Goal: Task Accomplishment & Management: Manage account settings

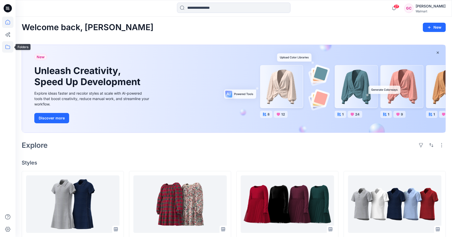
click at [10, 48] on icon at bounding box center [7, 46] width 11 height 11
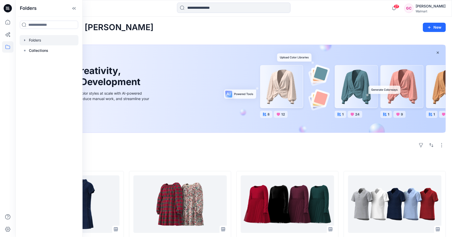
click at [39, 43] on div at bounding box center [49, 40] width 59 height 10
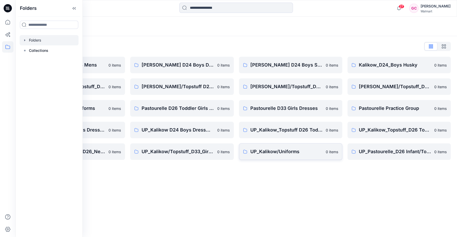
click at [265, 150] on p "UP_Kalikow/Uniforms" at bounding box center [286, 151] width 72 height 7
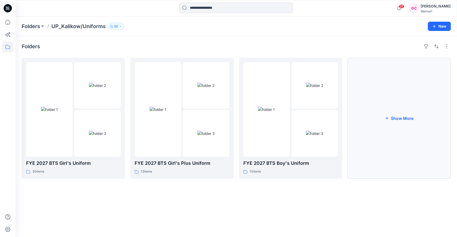
click at [404, 122] on button "Show More" at bounding box center [398, 118] width 103 height 121
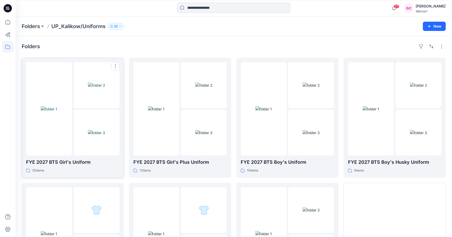
click at [88, 130] on img at bounding box center [96, 132] width 17 height 5
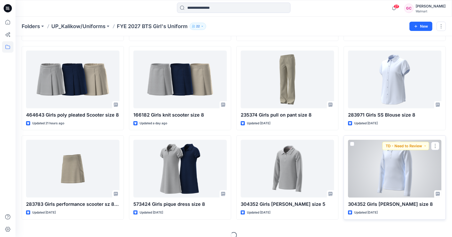
scroll to position [108, 0]
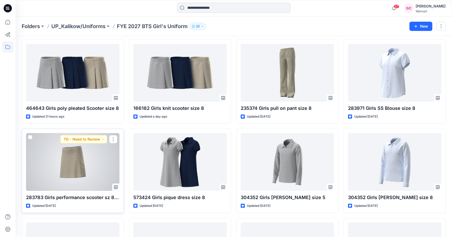
click at [80, 167] on div at bounding box center [72, 162] width 93 height 58
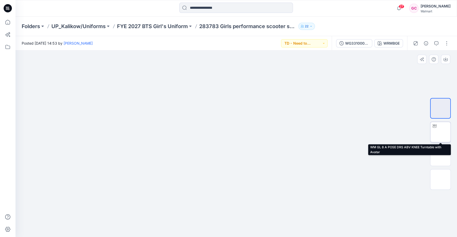
click at [440, 132] on img at bounding box center [440, 132] width 0 height 0
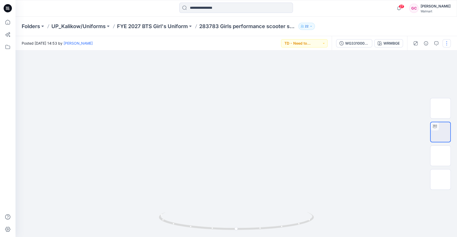
click at [447, 46] on button "button" at bounding box center [446, 43] width 8 height 8
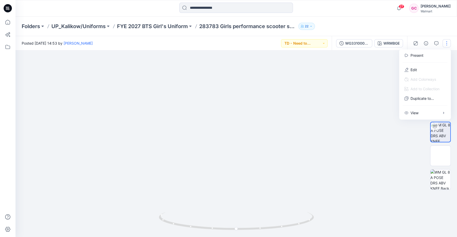
click at [340, 99] on div at bounding box center [235, 144] width 441 height 187
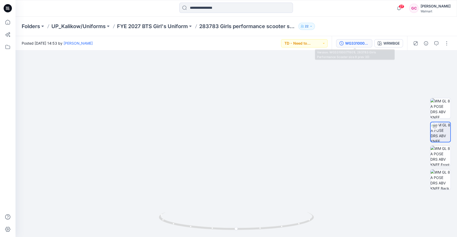
click at [357, 42] on div "WG33100077601L 283783 Girls Performance Scooter size 8 prev 3D" at bounding box center [357, 44] width 24 height 6
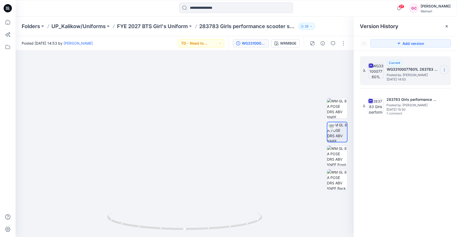
click at [444, 68] on icon at bounding box center [444, 70] width 4 height 4
click at [421, 77] on span "Download Source BW File" at bounding box center [417, 80] width 43 height 6
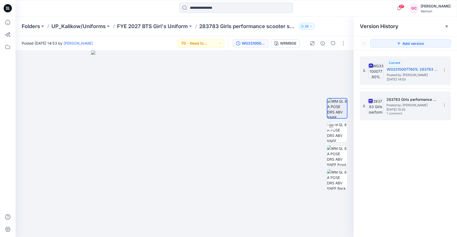
click at [403, 108] on span "Wednesday, July 16, 2025 15:30" at bounding box center [412, 110] width 52 height 4
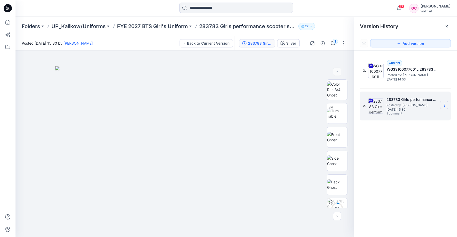
click at [443, 105] on icon at bounding box center [444, 105] width 4 height 4
click at [415, 113] on span "Download Source BW File" at bounding box center [417, 115] width 43 height 6
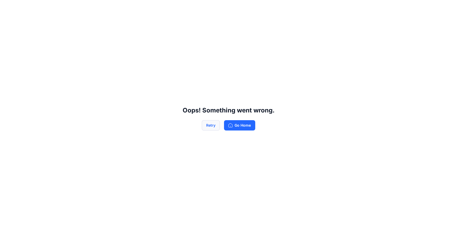
click at [210, 125] on button "Retry" at bounding box center [211, 125] width 18 height 10
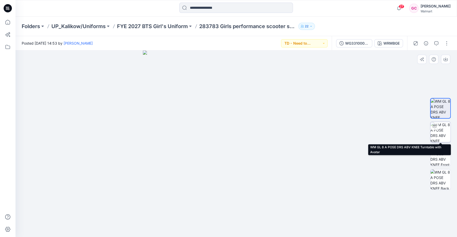
click at [444, 136] on img at bounding box center [440, 132] width 20 height 20
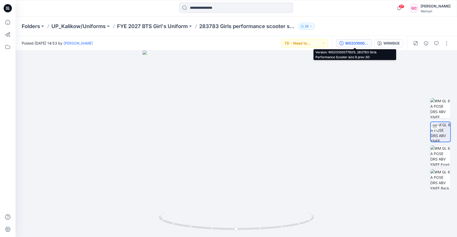
click at [344, 41] on button "WG33100077601L 283783 Girls Performance Scooter size 8 prev 3D" at bounding box center [354, 43] width 36 height 8
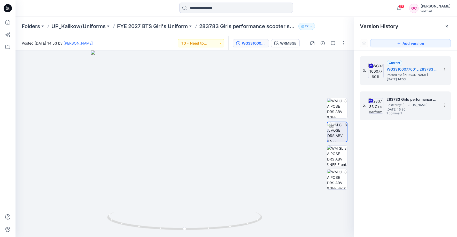
click at [408, 105] on span "Posted by: Gina Cowan" at bounding box center [412, 105] width 52 height 5
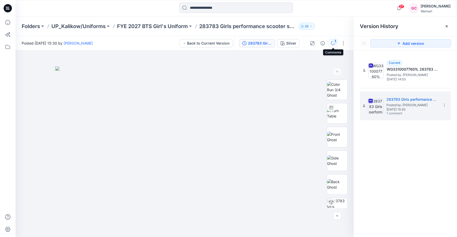
click at [335, 44] on icon "button" at bounding box center [333, 43] width 4 height 4
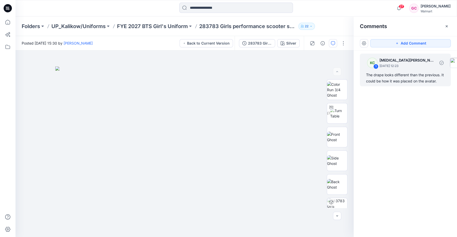
click at [399, 80] on div "The drape looks different than the previous. It could be how it was placed on t…" at bounding box center [405, 78] width 78 height 12
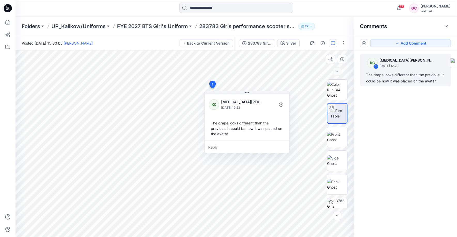
click at [224, 148] on div "Reply" at bounding box center [246, 147] width 85 height 11
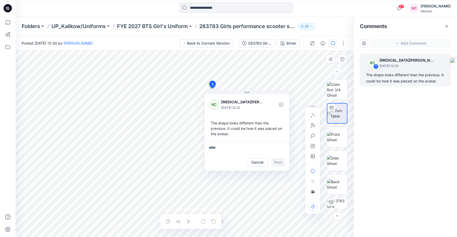
type textarea "**********"
click at [280, 163] on button "Post" at bounding box center [278, 162] width 14 height 8
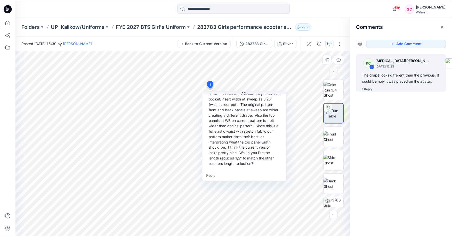
scroll to position [90, 0]
click at [327, 13] on div at bounding box center [236, 8] width 220 height 11
click at [154, 25] on p "FYE 2027 BTS Girl's Uniform" at bounding box center [152, 26] width 71 height 7
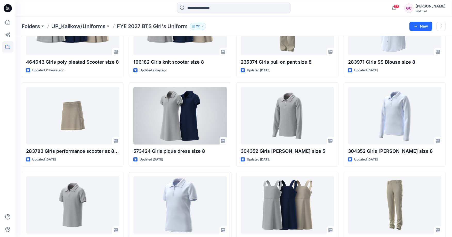
scroll to position [229, 0]
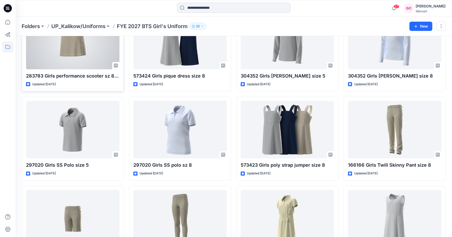
click at [74, 54] on div at bounding box center [72, 41] width 93 height 58
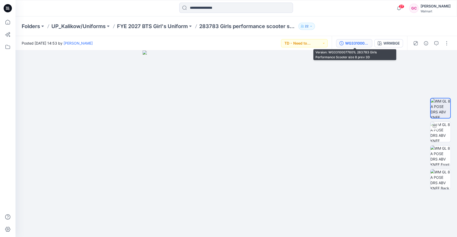
click at [360, 44] on div "WG33100077601L 283783 Girls Performance Scooter size 8 prev 3D" at bounding box center [357, 44] width 24 height 6
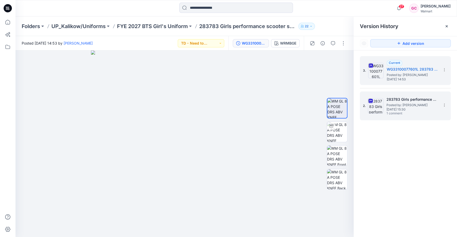
click at [399, 94] on div "2. 283783 Girls performance scooter .com only Posted by: Gina Cowan Wednesday, …" at bounding box center [401, 106] width 77 height 25
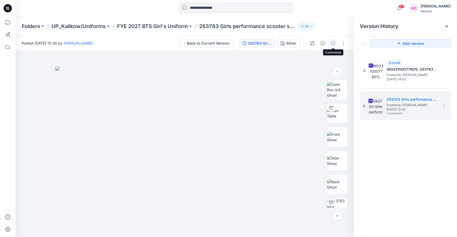
click at [335, 44] on button "button" at bounding box center [333, 43] width 8 height 8
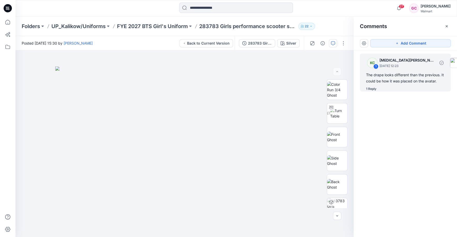
click at [396, 81] on div "The drape looks different than the previous. It could be how it was placed on t…" at bounding box center [405, 78] width 78 height 12
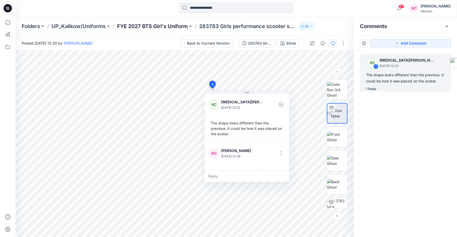
click at [139, 28] on p "FYE 2027 BTS Girl's Uniform" at bounding box center [152, 26] width 71 height 7
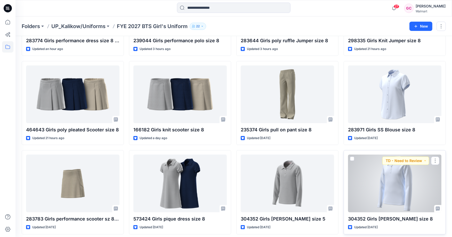
scroll to position [115, 0]
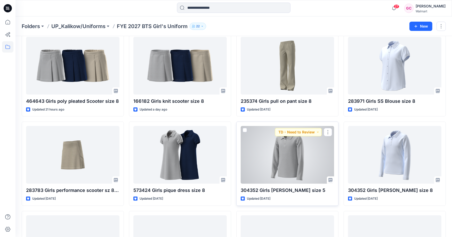
click at [297, 161] on div at bounding box center [287, 155] width 93 height 58
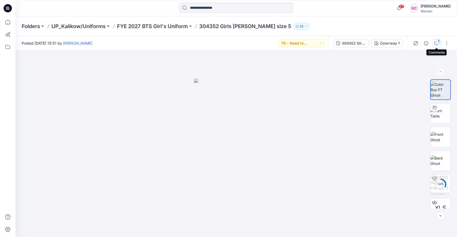
click at [436, 42] on div "1" at bounding box center [438, 41] width 5 height 5
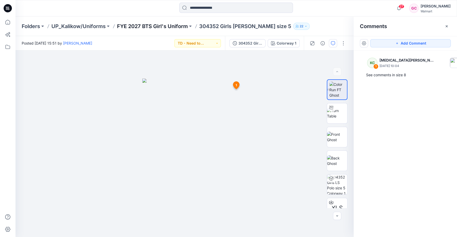
click at [145, 24] on p "FYE 2027 BTS Girl's Uniform" at bounding box center [152, 26] width 71 height 7
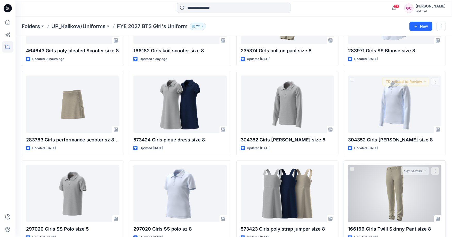
scroll to position [172, 0]
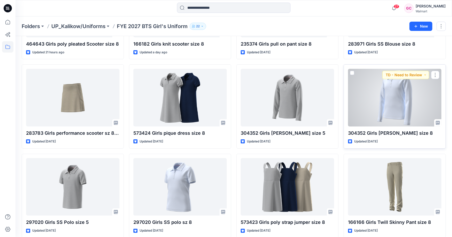
click at [399, 111] on div at bounding box center [394, 98] width 93 height 58
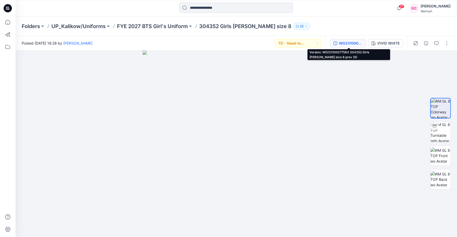
click at [348, 42] on div "WG33100077584 304352 Girls LS Polo size 8 prev 3D" at bounding box center [351, 44] width 24 height 6
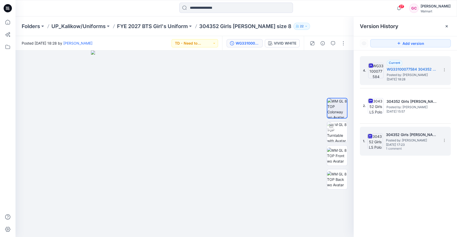
click at [403, 136] on h5 "304352 Girls LS Polo size 8" at bounding box center [412, 135] width 52 height 6
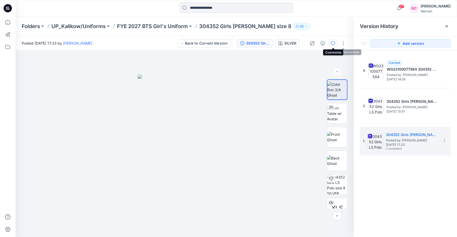
click at [330, 43] on button "button" at bounding box center [333, 43] width 8 height 8
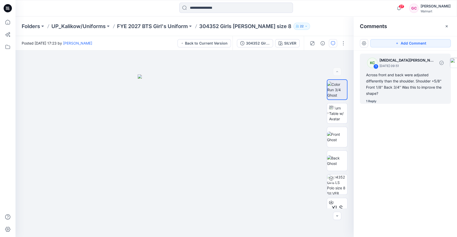
click at [400, 84] on div "Across front and back were adjusted differently than the shoulder. Shoulder +5/…" at bounding box center [405, 84] width 78 height 25
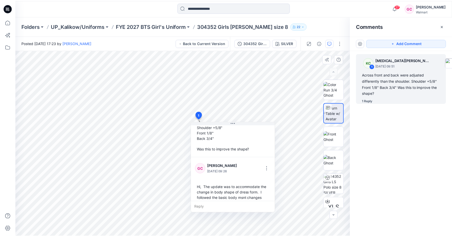
scroll to position [63, 0]
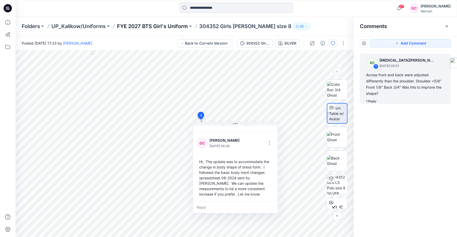
click at [176, 26] on p "FYE 2027 BTS Girl's Uniform" at bounding box center [152, 26] width 71 height 7
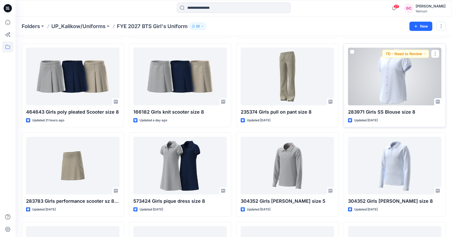
scroll to position [143, 0]
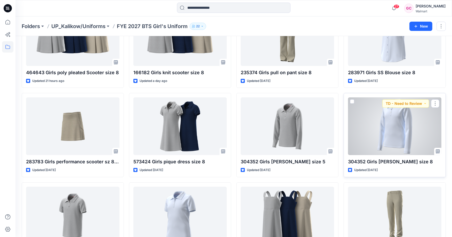
click at [389, 137] on div at bounding box center [394, 127] width 93 height 58
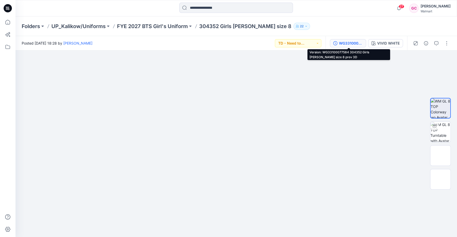
click at [338, 41] on button "WG33100077584 304352 Girls LS Polo size 8 prev 3D" at bounding box center [348, 43] width 36 height 8
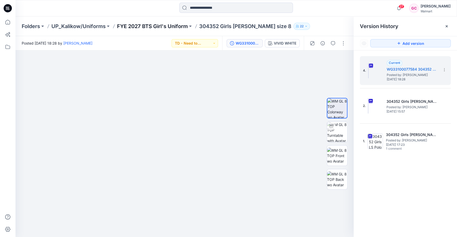
click at [176, 29] on p "FYE 2027 BTS Girl's Uniform" at bounding box center [152, 26] width 71 height 7
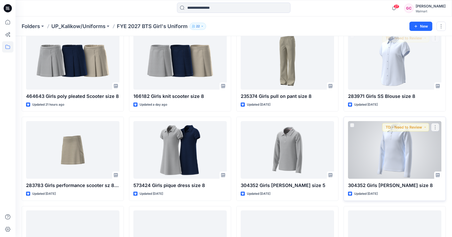
scroll to position [201, 0]
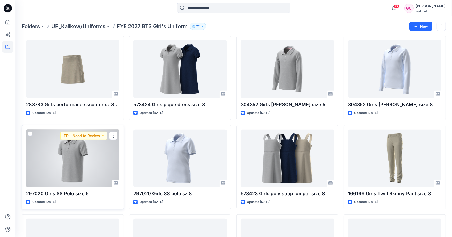
click at [70, 176] on div at bounding box center [72, 159] width 93 height 58
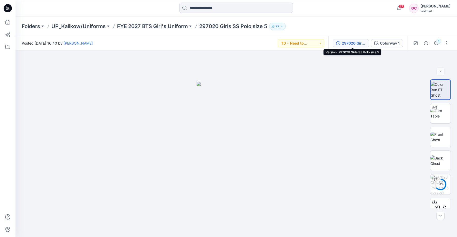
click at [353, 44] on div "297020 Girls SS Polo size 5" at bounding box center [353, 44] width 24 height 6
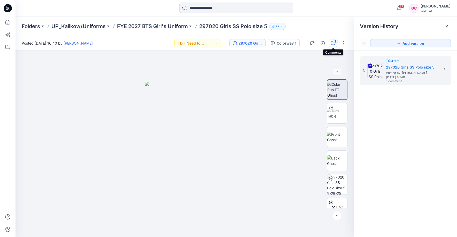
click at [336, 40] on div "1" at bounding box center [334, 41] width 5 height 5
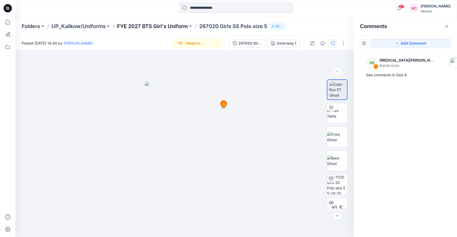
click at [163, 24] on p "FYE 2027 BTS Girl's Uniform" at bounding box center [152, 26] width 71 height 7
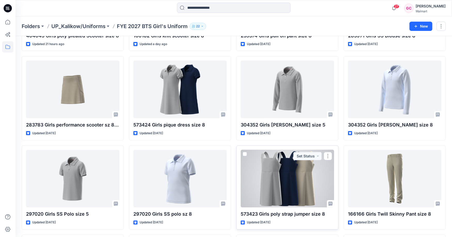
scroll to position [229, 0]
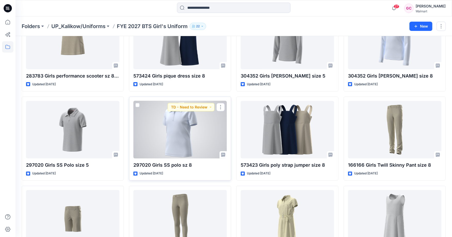
click at [172, 148] on div at bounding box center [179, 130] width 93 height 58
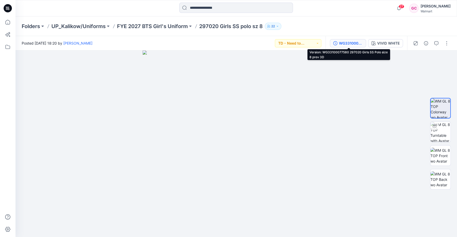
click at [343, 42] on div "WG33100077580 297020 Girls SS Polo size 8 prev 3D" at bounding box center [351, 44] width 24 height 6
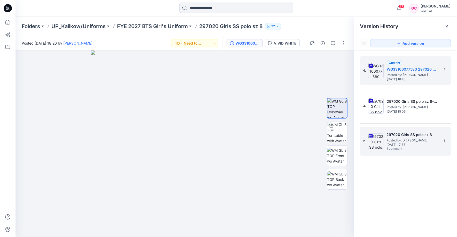
click at [400, 139] on span "Posted by: Gina Cowan" at bounding box center [412, 140] width 52 height 5
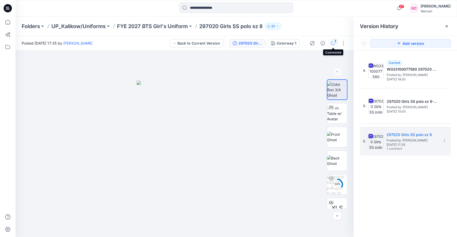
click at [335, 42] on div "1" at bounding box center [334, 41] width 5 height 5
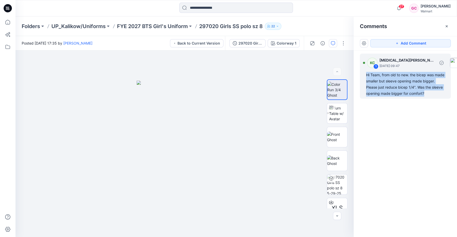
drag, startPoint x: 365, startPoint y: 75, endPoint x: 439, endPoint y: 98, distance: 77.5
click at [439, 98] on div "KC 1 Kyra Cobb August 08, 2025 09:47 Hi Team, from old to new. the bicep was ma…" at bounding box center [405, 76] width 91 height 45
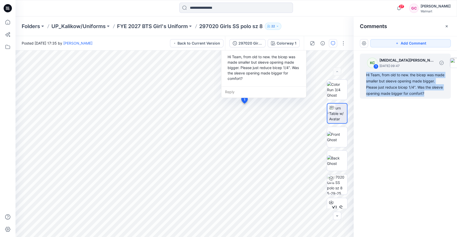
copy div "Hi Team, from old to new. the bicep was made smaller but sleeve opening made bi…"
drag, startPoint x: 348, startPoint y: 120, endPoint x: 348, endPoint y: 153, distance: 32.8
click at [348, 152] on div "XLS" at bounding box center [336, 143] width 33 height 129
click at [243, 41] on div "297020 Girls SS polo sz 8" at bounding box center [250, 44] width 24 height 6
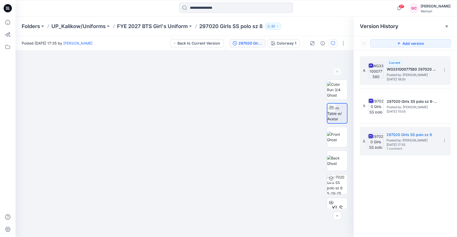
click at [413, 75] on span "Posted by: Gina Cowan" at bounding box center [412, 75] width 52 height 5
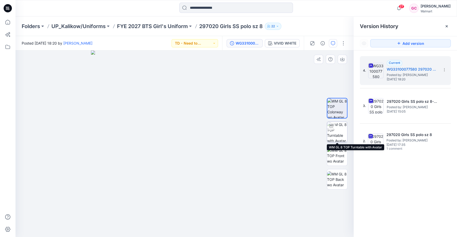
drag, startPoint x: 339, startPoint y: 131, endPoint x: 354, endPoint y: 157, distance: 30.0
click at [338, 131] on img at bounding box center [337, 132] width 20 height 20
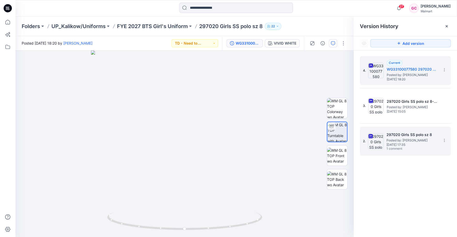
click at [401, 142] on span "Posted by: Gina Cowan" at bounding box center [412, 140] width 52 height 5
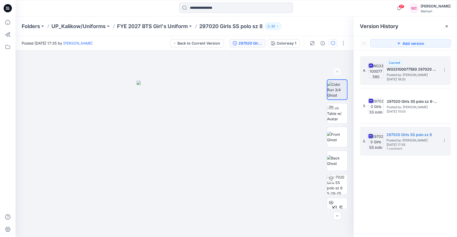
click at [407, 74] on span "Posted by: Gina Cowan" at bounding box center [412, 75] width 52 height 5
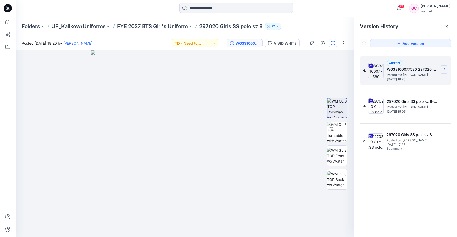
click at [444, 69] on icon at bounding box center [444, 70] width 4 height 4
click at [429, 82] on span "Download Source BW File" at bounding box center [417, 80] width 43 height 6
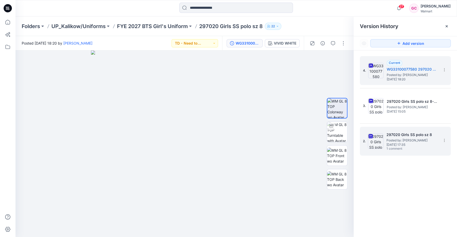
click at [417, 142] on span "Posted by: Gina Cowan" at bounding box center [412, 140] width 52 height 5
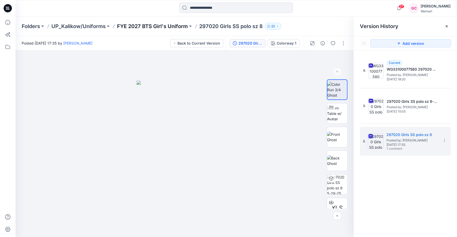
click at [155, 23] on p "FYE 2027 BTS Girl's Uniform" at bounding box center [152, 26] width 71 height 7
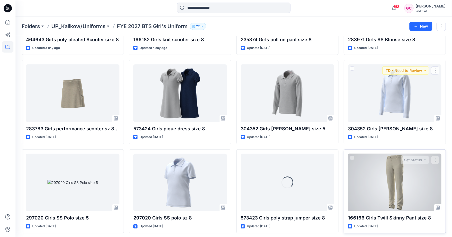
scroll to position [222, 0]
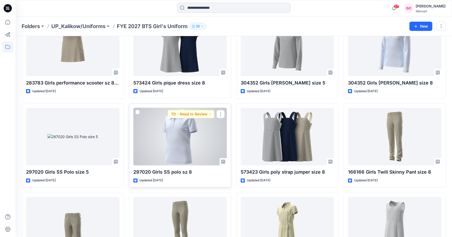
click at [176, 141] on div at bounding box center [179, 137] width 93 height 58
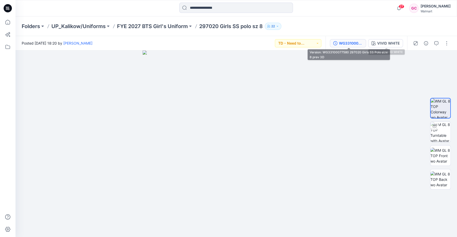
click at [352, 42] on div "WG33100077580 297020 Girls SS Polo size 8 prev 3D" at bounding box center [351, 44] width 24 height 6
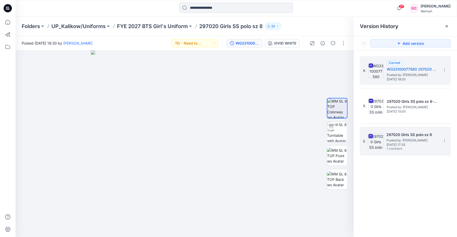
click at [416, 141] on span "Posted by: Gina Cowan" at bounding box center [412, 140] width 52 height 5
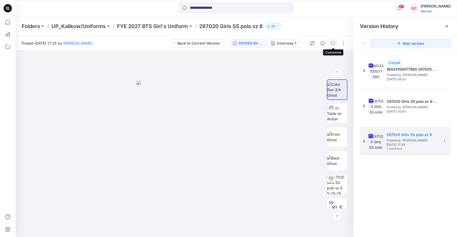
click at [333, 44] on icon "button" at bounding box center [333, 43] width 4 height 4
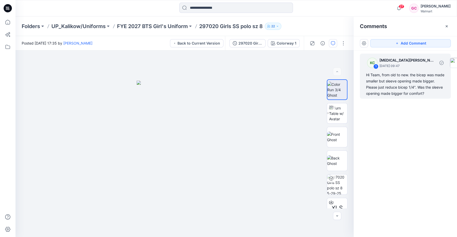
click at [394, 83] on div "Hi Team, from old to new. the bicep was made smaller but sleeve opening made bi…" at bounding box center [405, 84] width 78 height 25
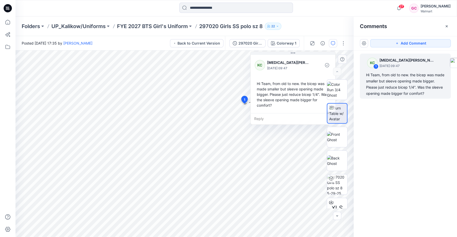
drag, startPoint x: 261, startPoint y: 61, endPoint x: 291, endPoint y: 75, distance: 32.6
click at [291, 75] on div "KC Kyra Cobb August 08, 2025 09:47 Hi Team, from old to new. the bicep was made…" at bounding box center [292, 83] width 85 height 59
click at [260, 117] on div "Reply" at bounding box center [292, 118] width 85 height 11
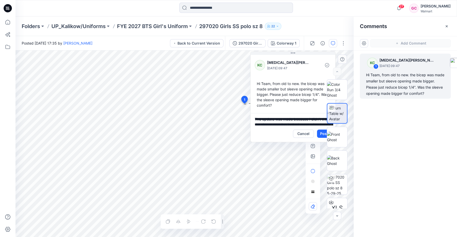
click at [321, 134] on div "XLS" at bounding box center [336, 143] width 33 height 129
click at [320, 133] on div "XLS" at bounding box center [336, 143] width 33 height 129
click at [299, 122] on textarea "**********" at bounding box center [292, 119] width 85 height 12
click at [288, 122] on textarea "**********" at bounding box center [292, 119] width 85 height 12
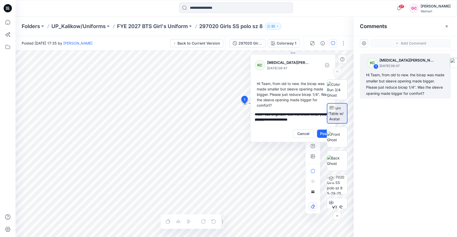
scroll to position [55, 0]
type textarea "**********"
click at [319, 132] on button "Post" at bounding box center [324, 134] width 14 height 8
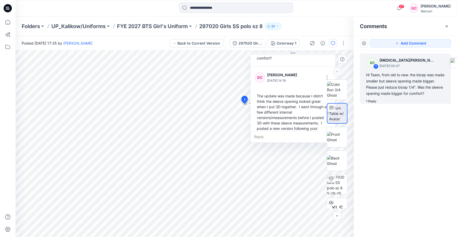
scroll to position [59, 0]
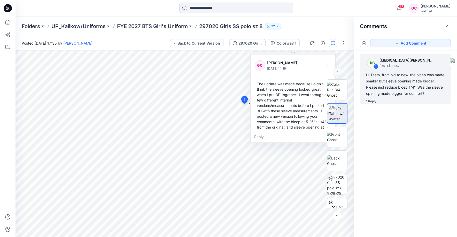
click at [211, 26] on p "297020 Girls SS polo sz 8" at bounding box center [230, 26] width 63 height 7
click at [259, 44] on div "297020 Girls SS polo sz 8" at bounding box center [250, 44] width 24 height 6
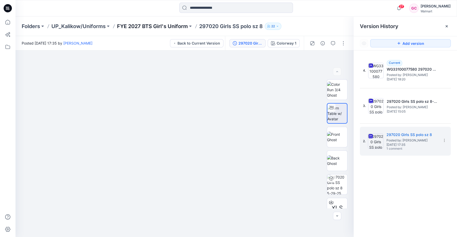
click at [163, 26] on p "FYE 2027 BTS Girl's Uniform" at bounding box center [152, 26] width 71 height 7
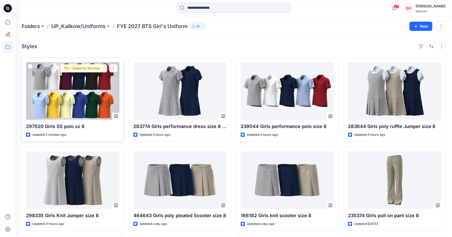
click at [79, 110] on div at bounding box center [72, 91] width 93 height 58
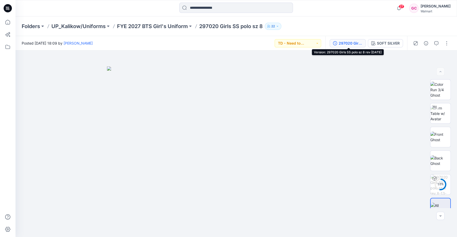
click at [344, 43] on div "297020 Girls SS polo sz 8 rev [DATE]" at bounding box center [350, 44] width 24 height 6
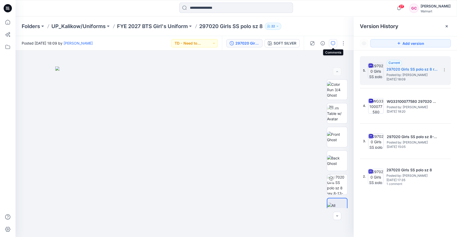
click at [332, 43] on icon "button" at bounding box center [333, 43] width 4 height 4
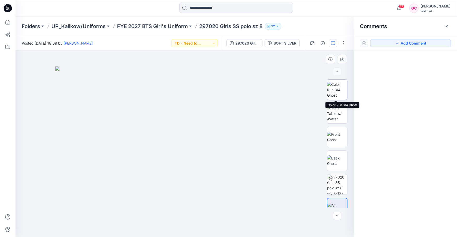
click at [334, 94] on img at bounding box center [337, 90] width 20 height 16
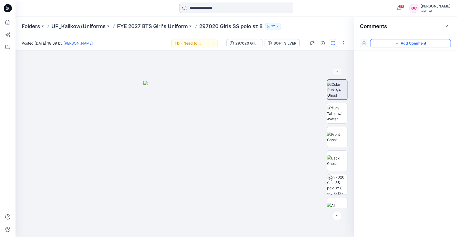
click at [406, 42] on button "Add Comment" at bounding box center [410, 43] width 81 height 8
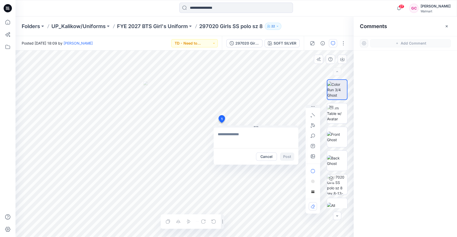
click at [221, 123] on div "1 Cancel Post Layer 1" at bounding box center [184, 144] width 338 height 187
click at [232, 135] on textarea at bounding box center [255, 138] width 85 height 21
paste textarea "**********"
type textarea "**********"
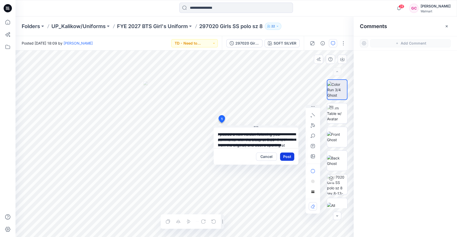
scroll to position [15, 0]
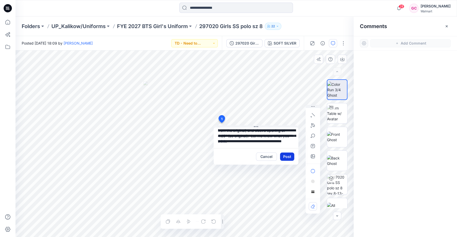
click at [288, 155] on button "Post" at bounding box center [287, 157] width 14 height 8
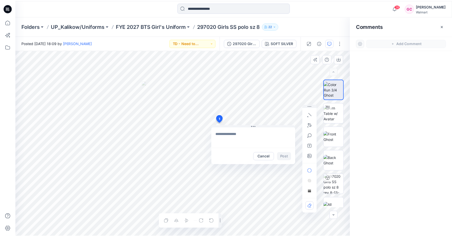
scroll to position [0, 0]
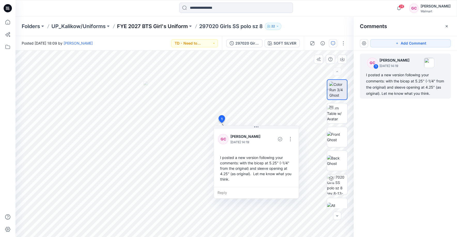
click at [161, 28] on p "FYE 2027 BTS Girl's Uniform" at bounding box center [152, 26] width 71 height 7
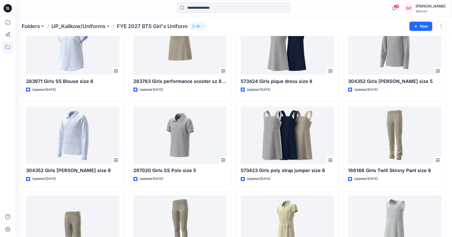
scroll to position [227, 0]
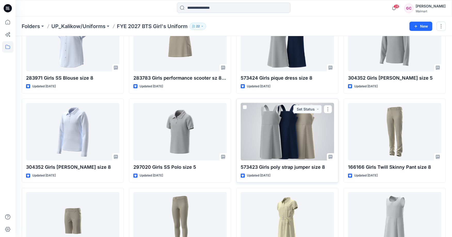
click at [278, 146] on div at bounding box center [287, 132] width 93 height 58
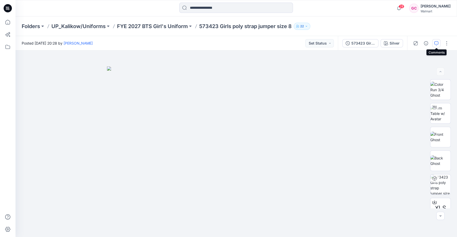
click at [438, 43] on icon "button" at bounding box center [436, 43] width 4 height 4
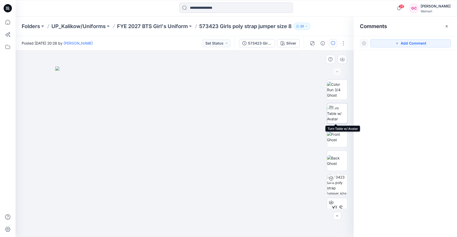
click at [332, 115] on img at bounding box center [337, 114] width 20 height 16
click at [177, 24] on p "FYE 2027 BTS Girl's Uniform" at bounding box center [152, 26] width 71 height 7
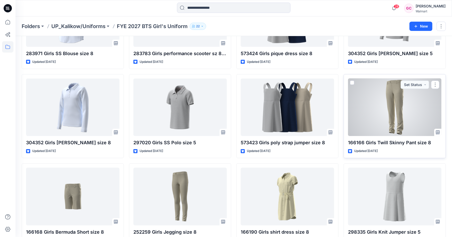
scroll to position [287, 0]
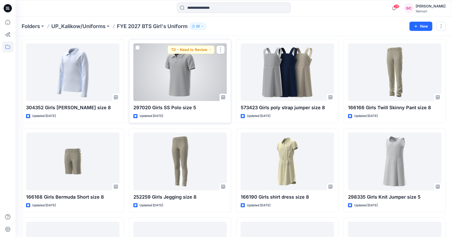
click at [173, 76] on div at bounding box center [179, 73] width 93 height 58
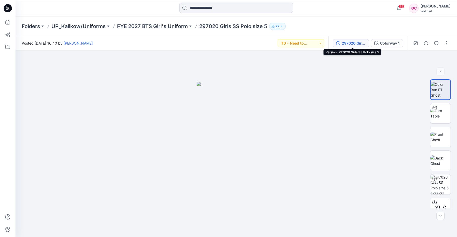
click at [353, 44] on div "297020 Girls SS Polo size 5" at bounding box center [353, 44] width 24 height 6
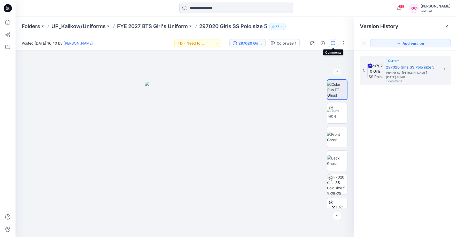
click at [333, 42] on icon "button" at bounding box center [333, 43] width 4 height 4
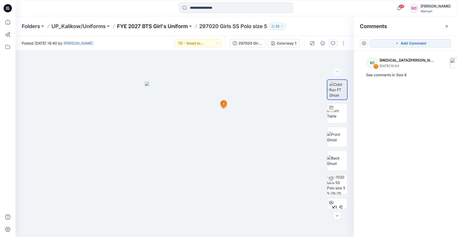
click at [124, 27] on p "FYE 2027 BTS Girl's Uniform" at bounding box center [152, 26] width 71 height 7
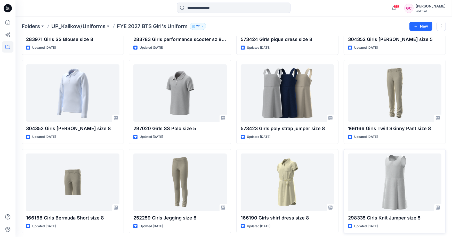
scroll to position [261, 0]
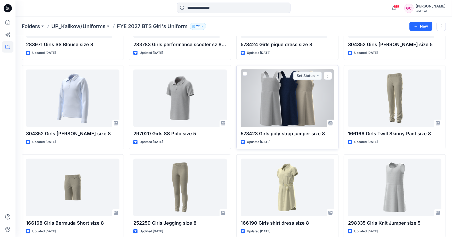
click at [305, 112] on div at bounding box center [287, 99] width 93 height 58
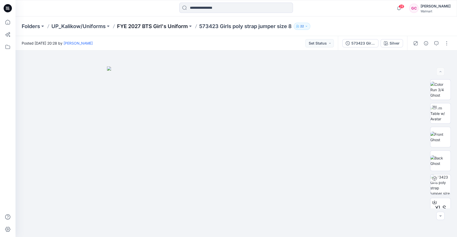
click at [153, 25] on p "FYE 2027 BTS Girl's Uniform" at bounding box center [152, 26] width 71 height 7
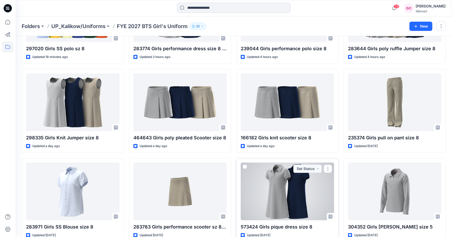
scroll to position [107, 0]
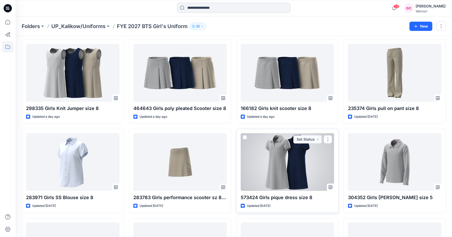
click at [292, 178] on div at bounding box center [287, 162] width 93 height 58
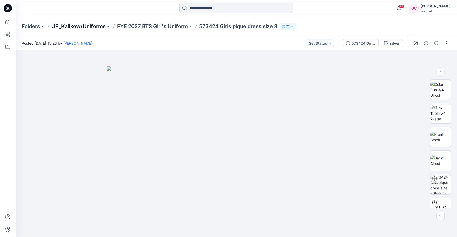
click at [67, 27] on p "UP_Kalikow/Uniforms" at bounding box center [78, 26] width 54 height 7
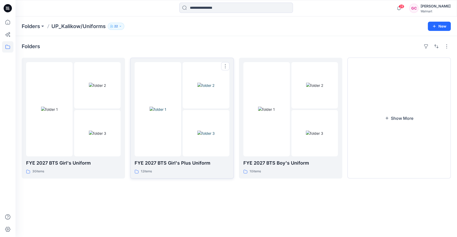
click at [197, 136] on img at bounding box center [205, 133] width 17 height 5
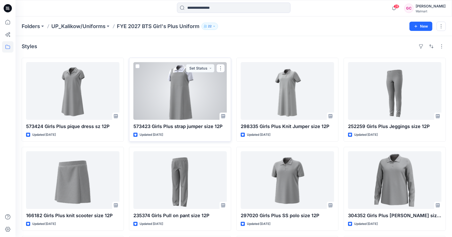
click at [209, 111] on div at bounding box center [179, 91] width 93 height 58
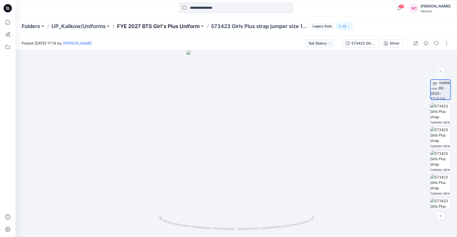
click at [150, 25] on p "FYE 2027 BTS Girl's Plus Uniform" at bounding box center [158, 26] width 83 height 7
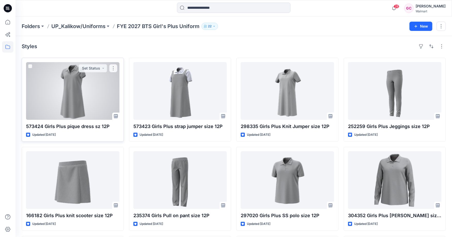
click at [100, 102] on div at bounding box center [72, 91] width 93 height 58
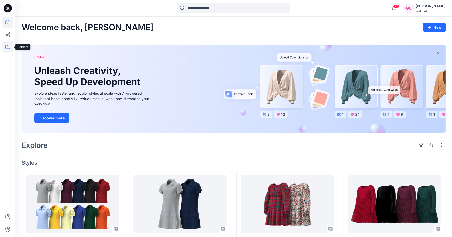
click at [5, 46] on icon at bounding box center [7, 47] width 5 height 4
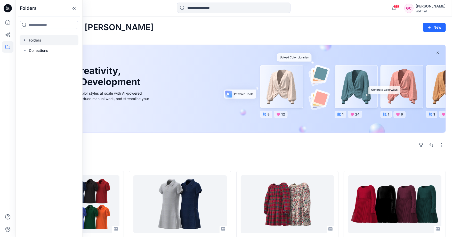
click at [36, 41] on div at bounding box center [49, 40] width 59 height 10
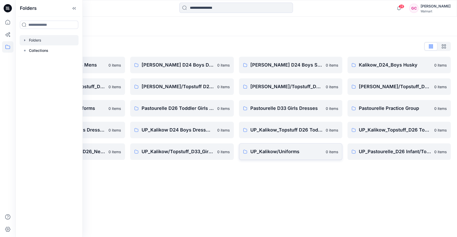
click at [266, 150] on p "UP_Kalikow/Uniforms" at bounding box center [286, 151] width 72 height 7
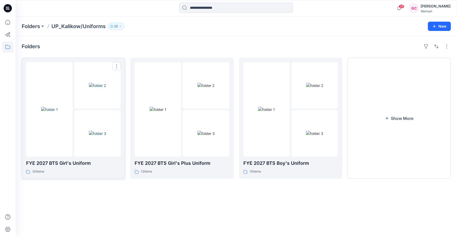
click at [89, 136] on img at bounding box center [97, 133] width 17 height 5
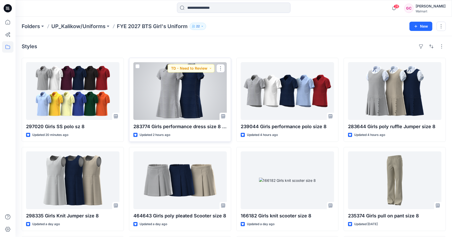
click at [179, 111] on div at bounding box center [179, 91] width 93 height 58
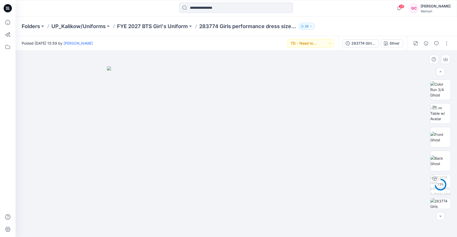
scroll to position [34, 0]
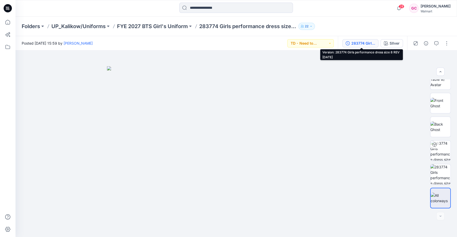
click at [361, 42] on div "283774 Girls performance dress size 8 REV 8-13-25" at bounding box center [363, 44] width 24 height 6
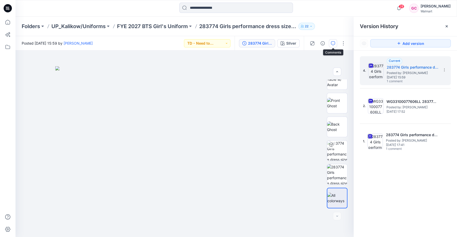
click at [332, 44] on icon "button" at bounding box center [333, 43] width 4 height 4
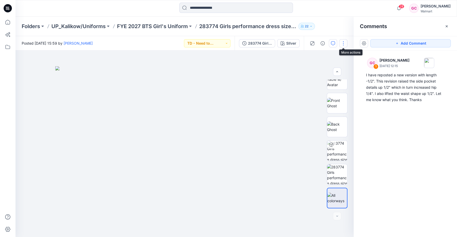
click at [345, 43] on button "button" at bounding box center [343, 43] width 8 height 8
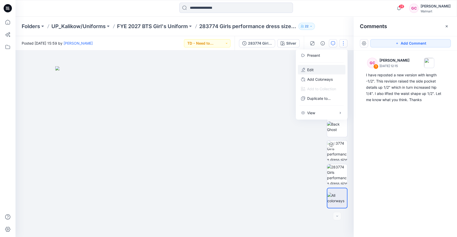
click at [310, 67] on p "Edit" at bounding box center [310, 69] width 6 height 5
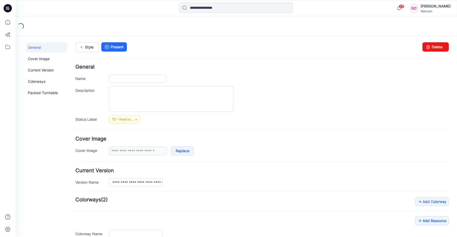
type input "**********"
type input "******"
type input "**********"
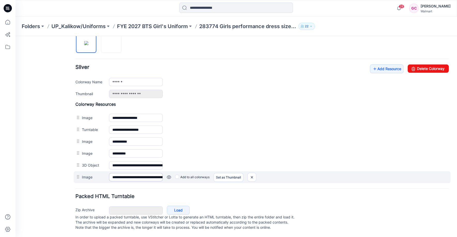
scroll to position [180, 0]
click at [150, 174] on input "**********" at bounding box center [136, 177] width 54 height 8
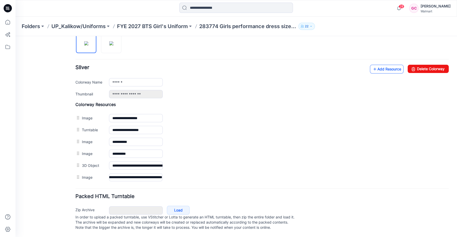
scroll to position [0, 0]
click at [373, 65] on link "Add Resource" at bounding box center [387, 69] width 34 height 9
click at [160, 25] on p "FYE 2027 BTS Girl's Uniform" at bounding box center [152, 26] width 71 height 7
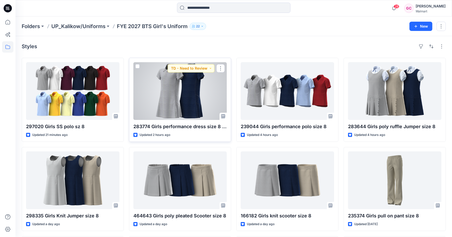
click at [198, 107] on div at bounding box center [179, 91] width 93 height 58
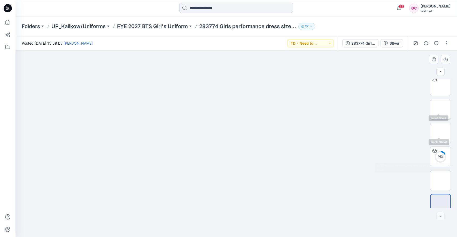
scroll to position [34, 0]
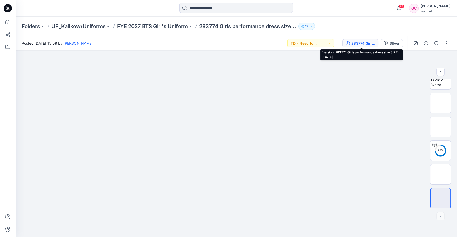
click at [363, 43] on div "283774 Girls performance dress size 8 REV 8-13-25" at bounding box center [363, 44] width 24 height 6
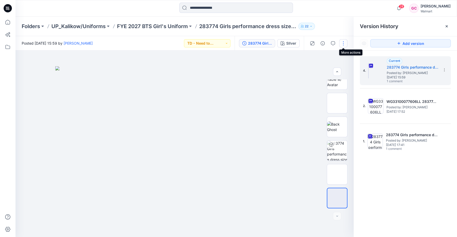
click at [345, 46] on button "button" at bounding box center [343, 43] width 8 height 8
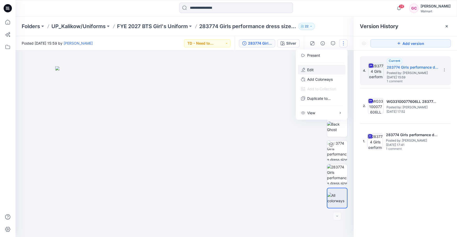
click at [314, 68] on button "Edit" at bounding box center [321, 70] width 47 height 10
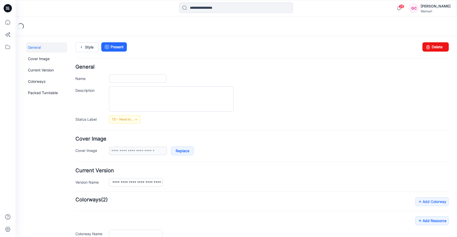
type input "**********"
type input "******"
type input "**********"
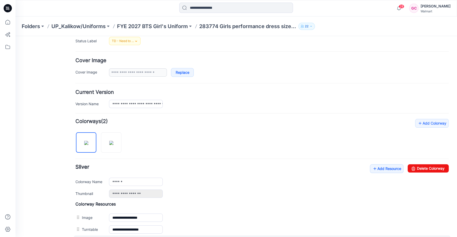
scroll to position [172, 0]
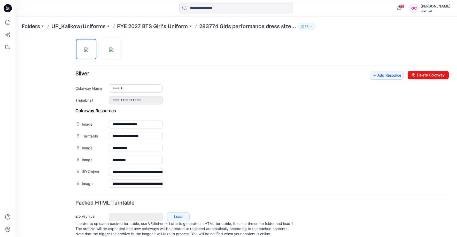
click at [363, 74] on div "**********" at bounding box center [261, 88] width 373 height 34
click at [372, 73] on icon at bounding box center [374, 75] width 5 height 8
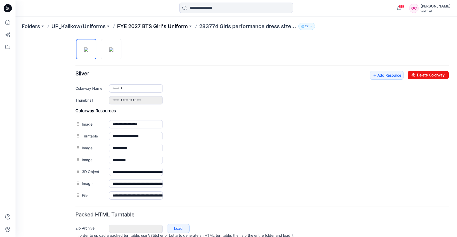
click at [170, 28] on p "FYE 2027 BTS Girl's Uniform" at bounding box center [152, 26] width 71 height 7
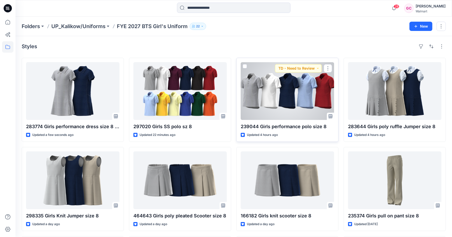
click at [283, 104] on div at bounding box center [287, 91] width 93 height 58
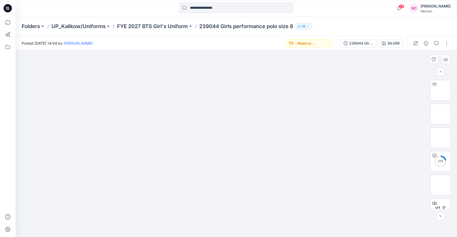
scroll to position [58, 0]
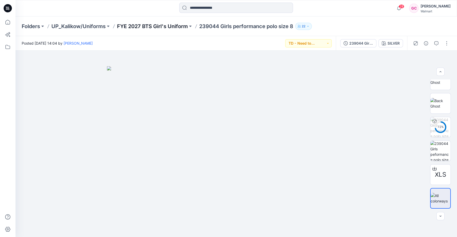
click at [168, 27] on p "FYE 2027 BTS Girl's Uniform" at bounding box center [152, 26] width 71 height 7
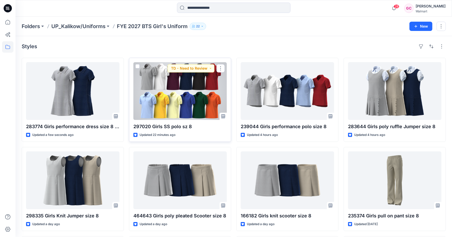
click at [185, 106] on div at bounding box center [179, 91] width 93 height 58
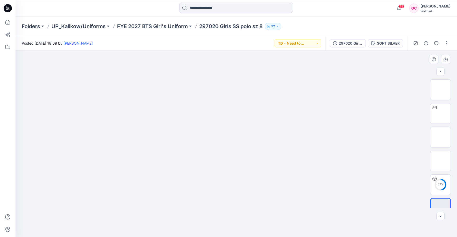
scroll to position [10, 0]
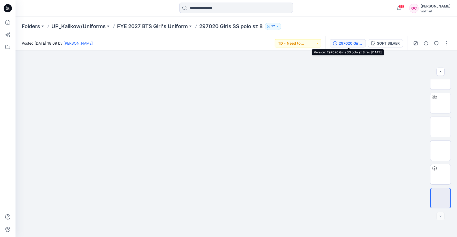
click at [342, 44] on div "297020 Girls SS polo sz 8 rev [DATE]" at bounding box center [350, 44] width 24 height 6
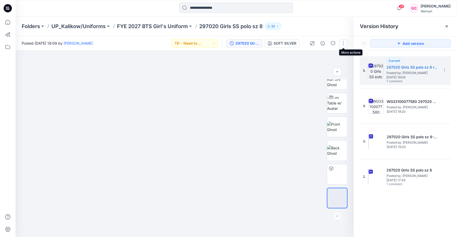
click at [341, 43] on button "button" at bounding box center [343, 43] width 8 height 8
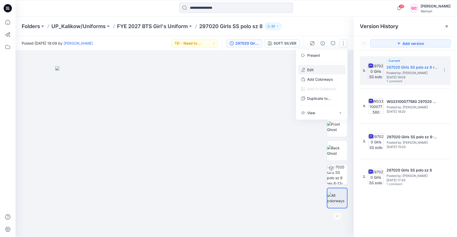
click at [312, 68] on p "Edit" at bounding box center [310, 69] width 6 height 5
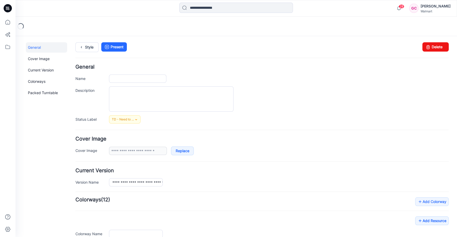
type input "**********"
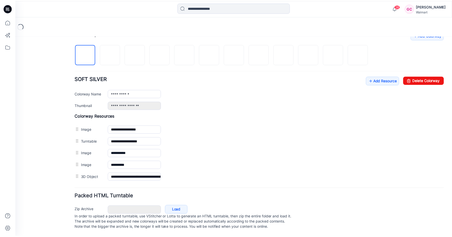
scroll to position [168, 0]
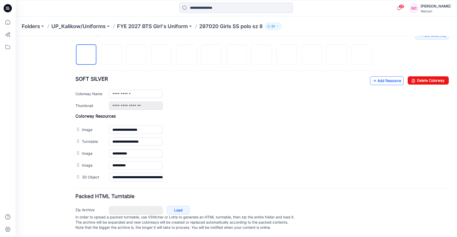
click at [381, 79] on link "Add Resource" at bounding box center [387, 80] width 34 height 9
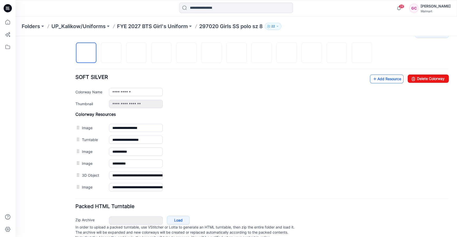
click at [376, 77] on link "Add Resource" at bounding box center [387, 79] width 34 height 9
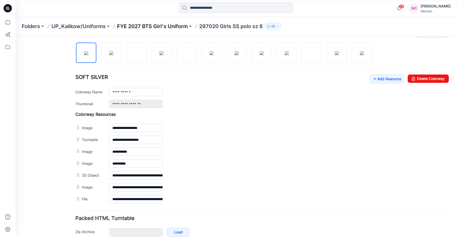
click at [148, 26] on p "FYE 2027 BTS Girl's Uniform" at bounding box center [152, 26] width 71 height 7
